Goal: Transaction & Acquisition: Purchase product/service

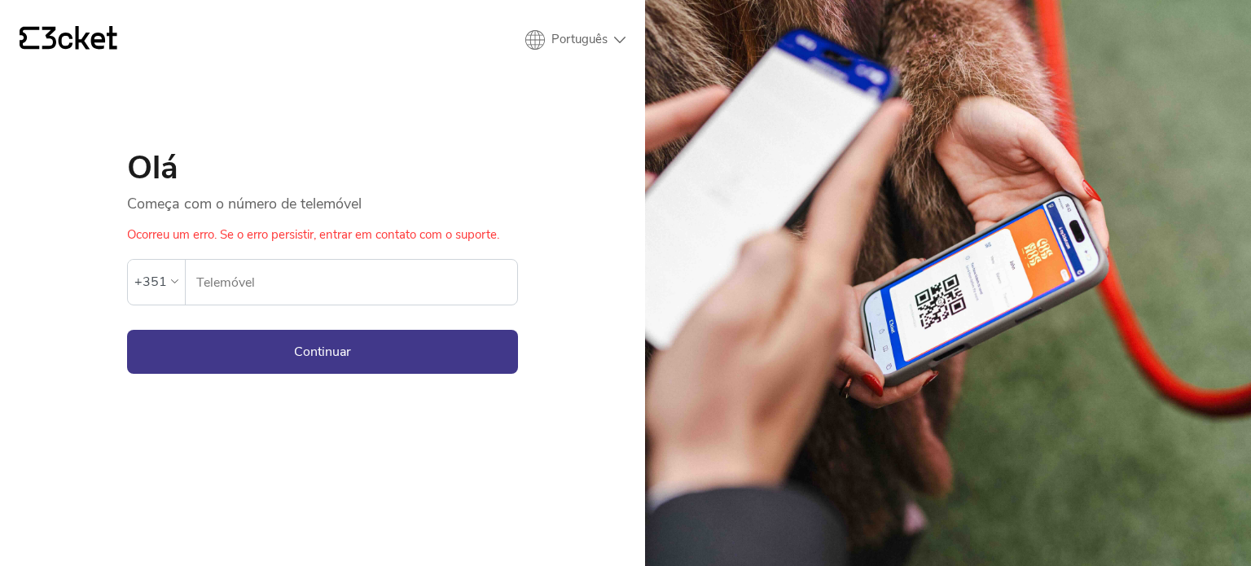
click at [162, 299] on div "+351" at bounding box center [156, 282] width 57 height 44
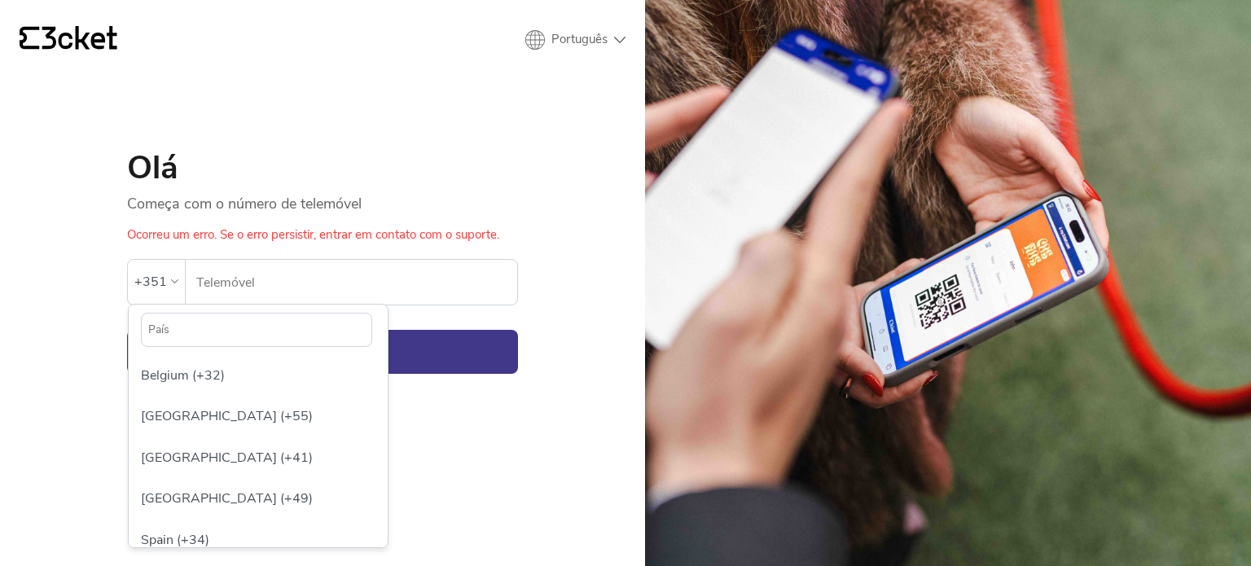
click at [581, 38] on select "English Português Español" at bounding box center [575, 40] width 100 height 20
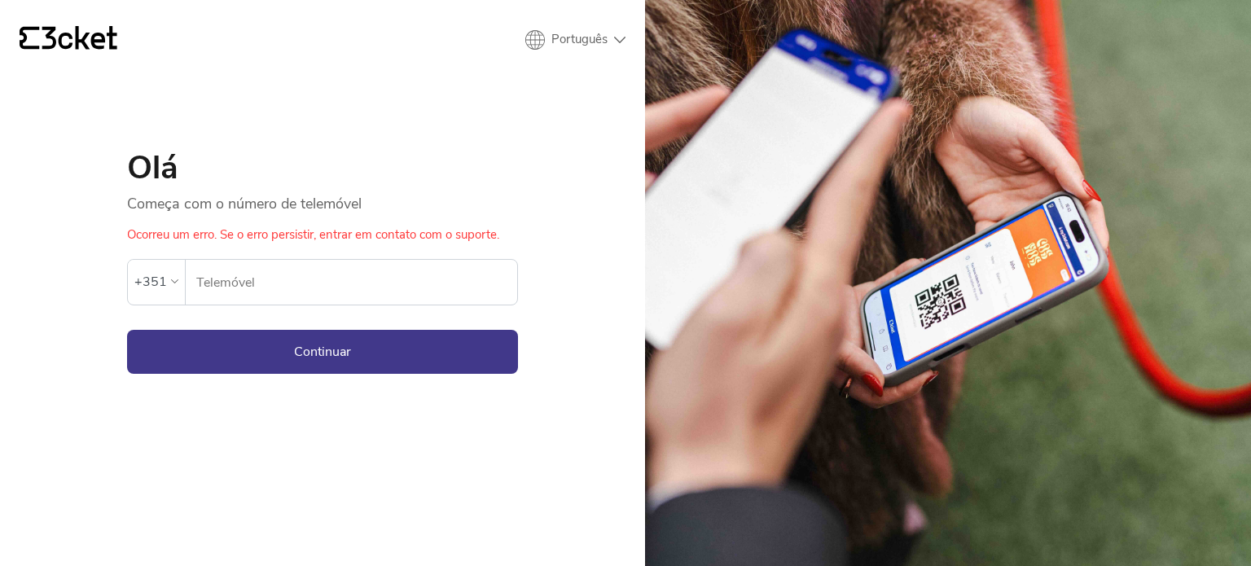
select select "es"
click at [525, 30] on select "English Português Español" at bounding box center [575, 40] width 100 height 20
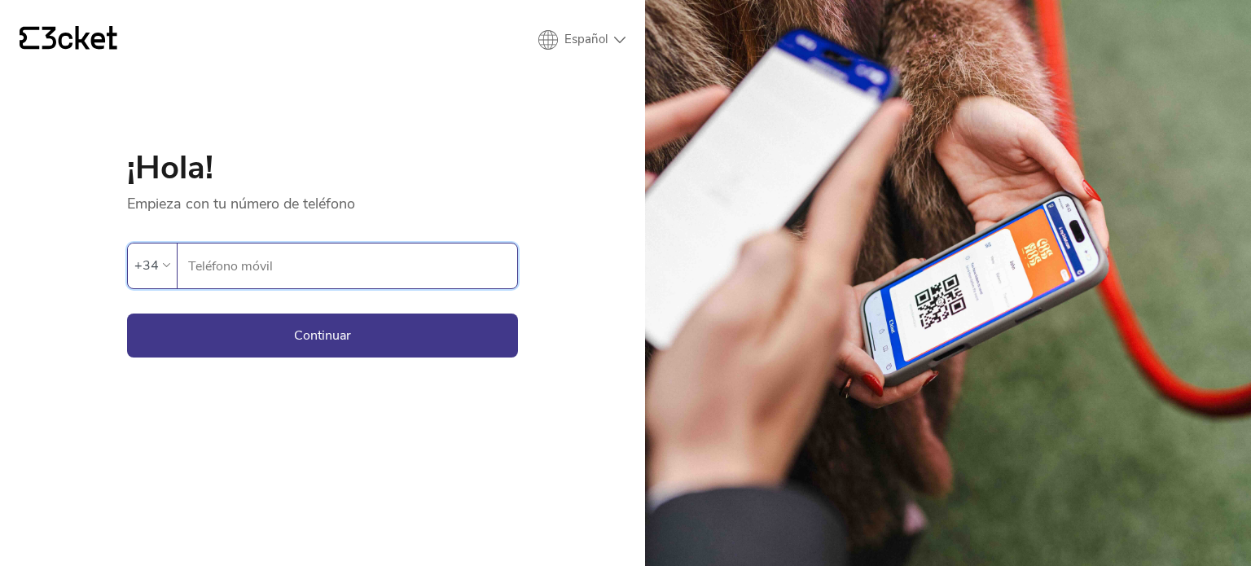
click at [265, 284] on input "Teléfono móvil" at bounding box center [352, 266] width 330 height 45
type input "633972199"
click at [361, 341] on button "Continuar" at bounding box center [322, 336] width 391 height 44
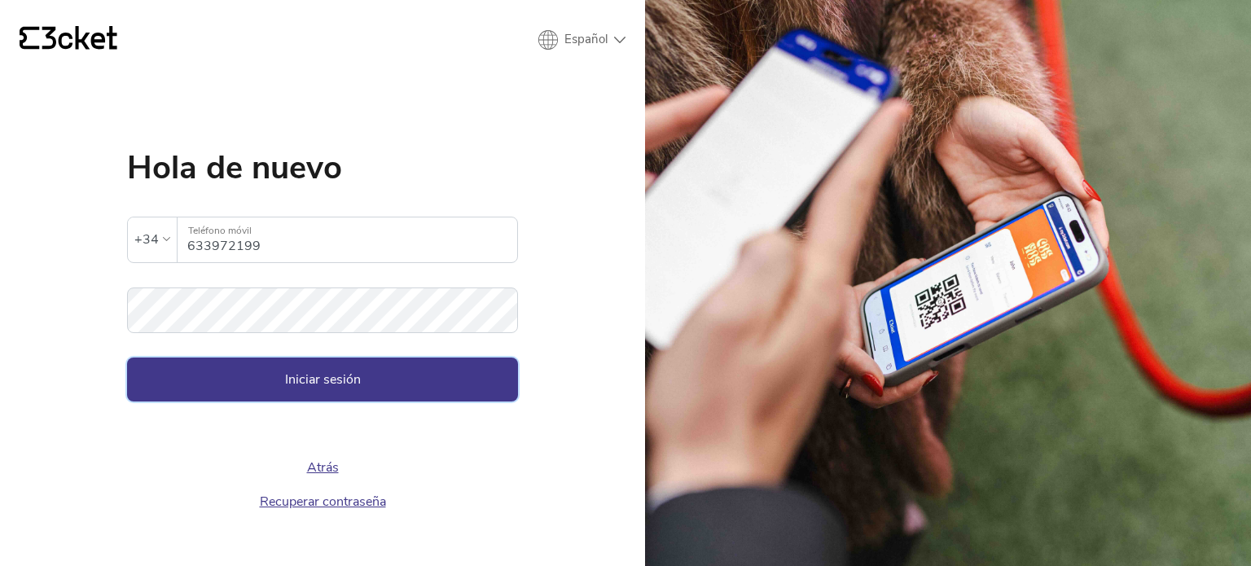
click at [489, 377] on button "Iniciar sesión" at bounding box center [322, 380] width 391 height 44
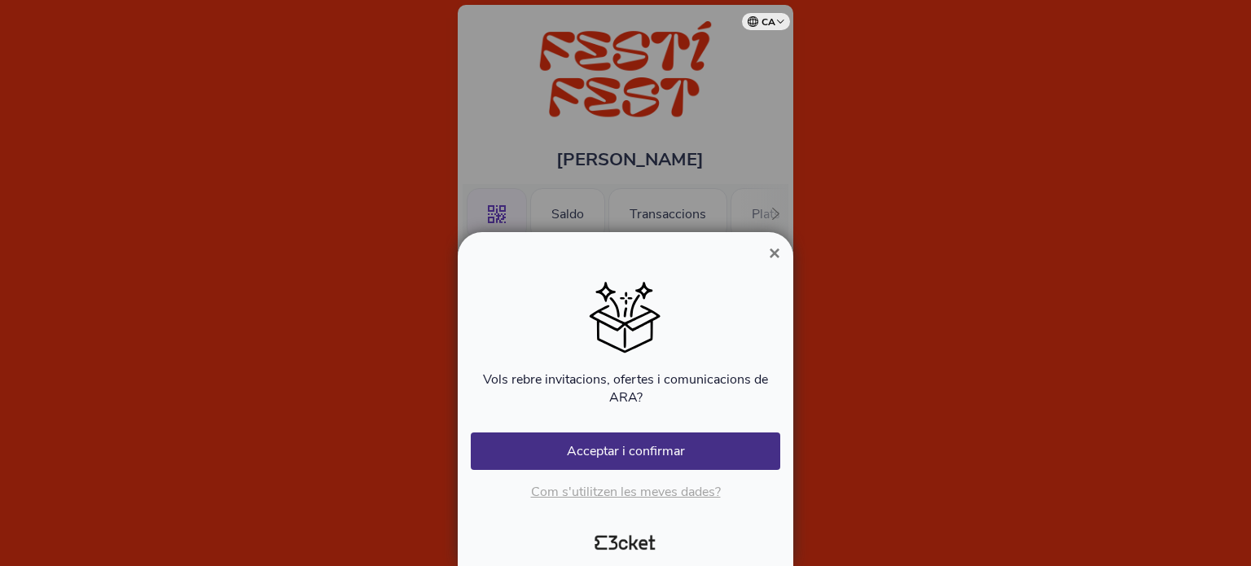
click at [771, 255] on span "×" at bounding box center [774, 253] width 11 height 22
